Goal: Communication & Community: Connect with others

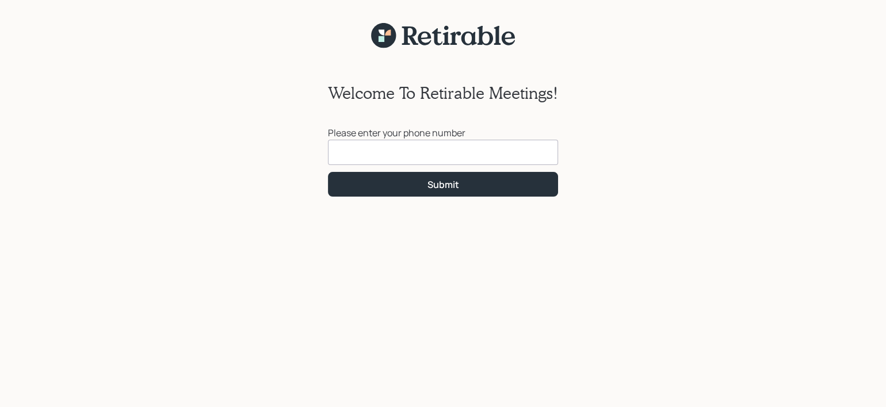
click at [427, 147] on input at bounding box center [443, 152] width 230 height 25
drag, startPoint x: 371, startPoint y: 152, endPoint x: 376, endPoint y: 160, distance: 9.1
click at [376, 160] on input "(612) 740-4209" at bounding box center [443, 152] width 230 height 25
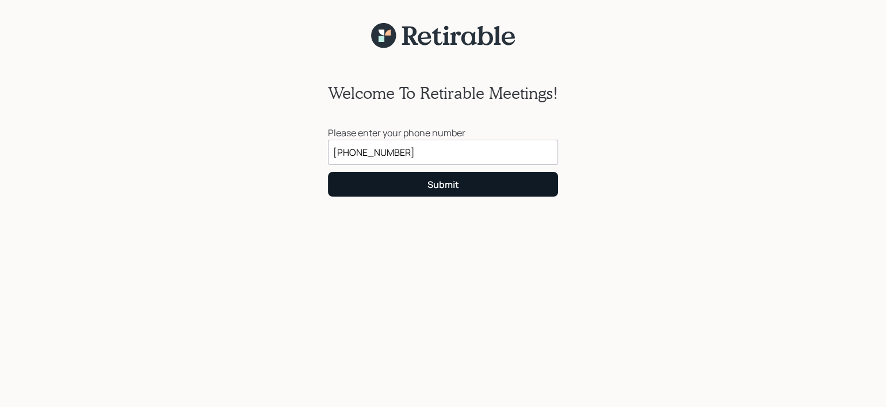
type input "(612) 704-2098"
click at [433, 186] on div "Submit" at bounding box center [443, 184] width 32 height 13
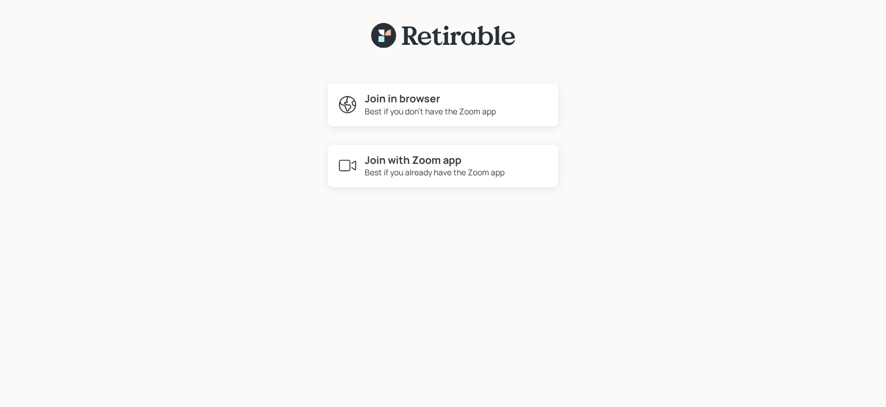
click at [408, 100] on h4 "Join in browser" at bounding box center [430, 99] width 131 height 13
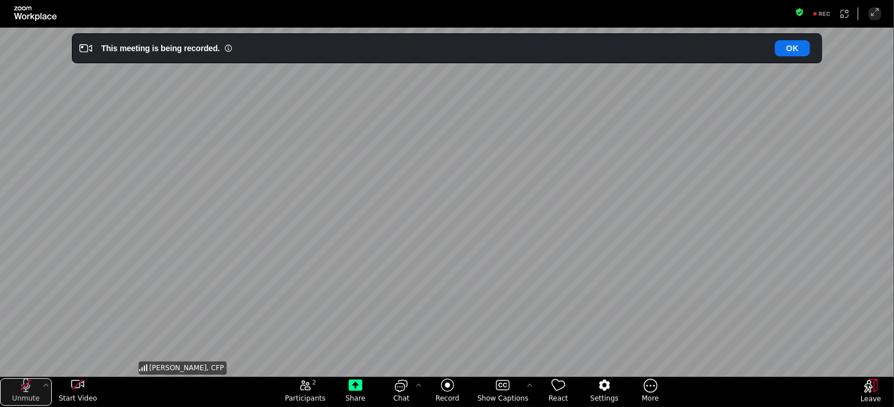
click at [19, 385] on icon "unmute my microphone" at bounding box center [26, 386] width 14 height 14
click at [0, 379] on button "Mute" at bounding box center [26, 393] width 52 height 28
click at [28, 383] on icon "unmute my microphone" at bounding box center [26, 385] width 10 height 10
click at [24, 385] on div "mute my microphone" at bounding box center [26, 383] width 5 height 9
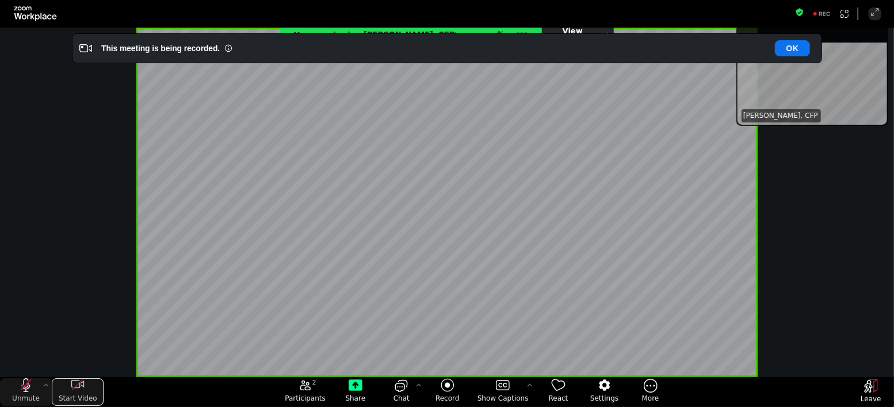
click at [75, 383] on icon "start my video" at bounding box center [78, 386] width 14 height 14
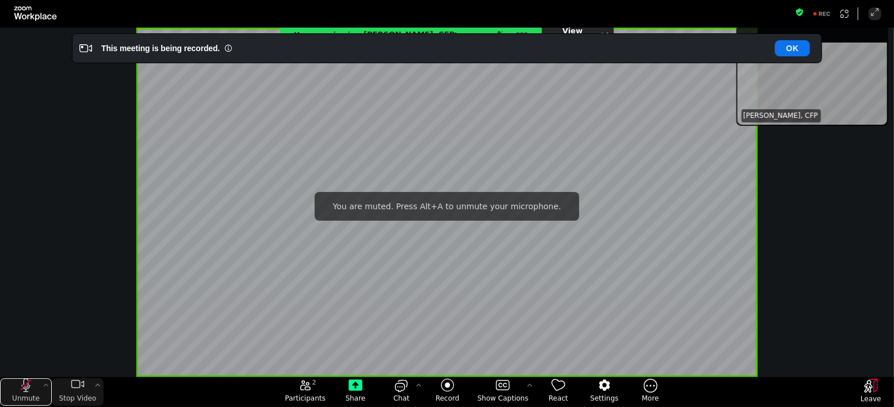
click at [28, 383] on icon "unmute my microphone" at bounding box center [26, 385] width 10 height 10
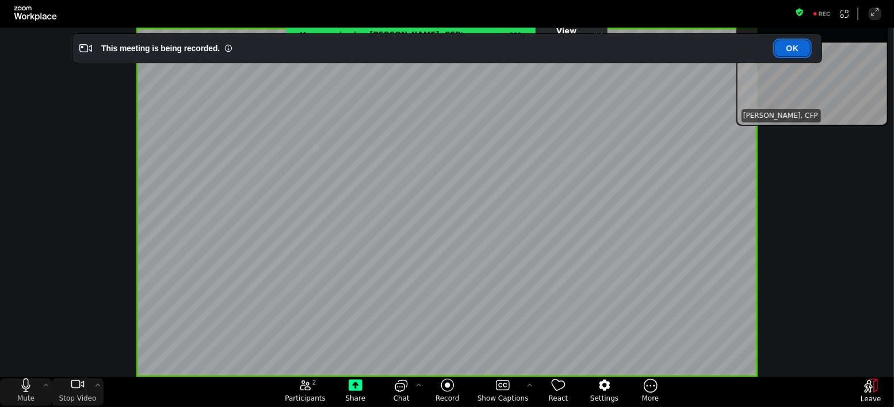
click at [792, 47] on button "OK" at bounding box center [792, 48] width 35 height 16
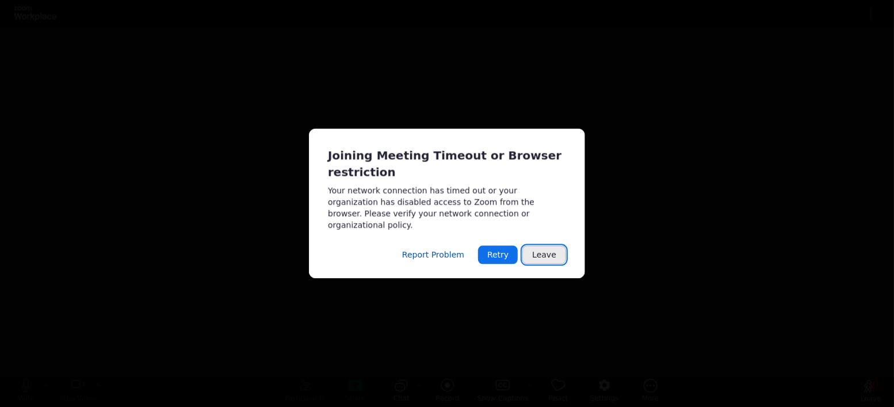
click at [542, 249] on button "Leave" at bounding box center [544, 255] width 44 height 18
